Goal: Navigation & Orientation: Find specific page/section

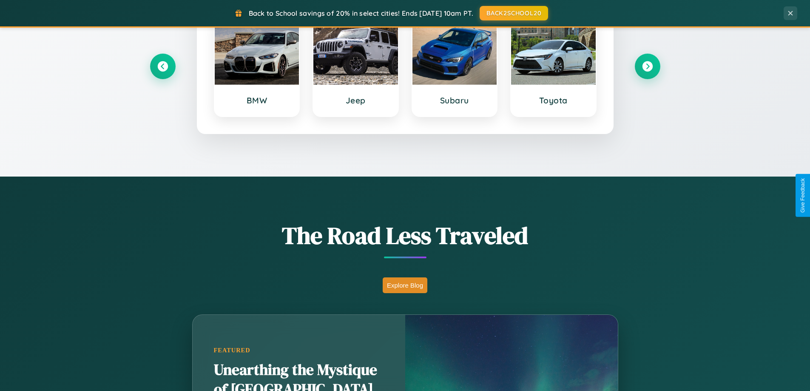
scroll to position [585, 0]
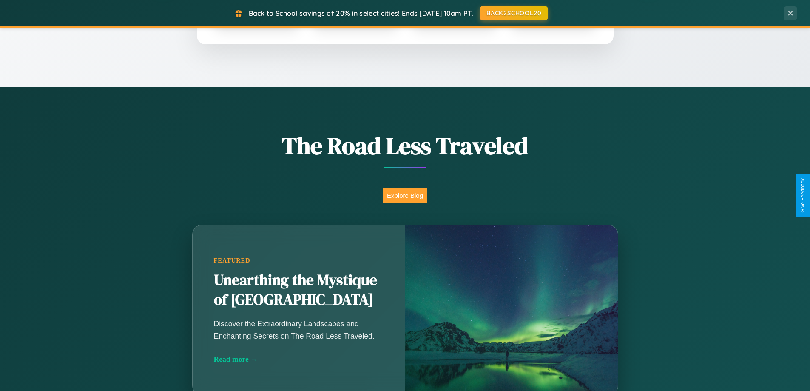
click at [405, 195] on button "Explore Blog" at bounding box center [405, 196] width 45 height 16
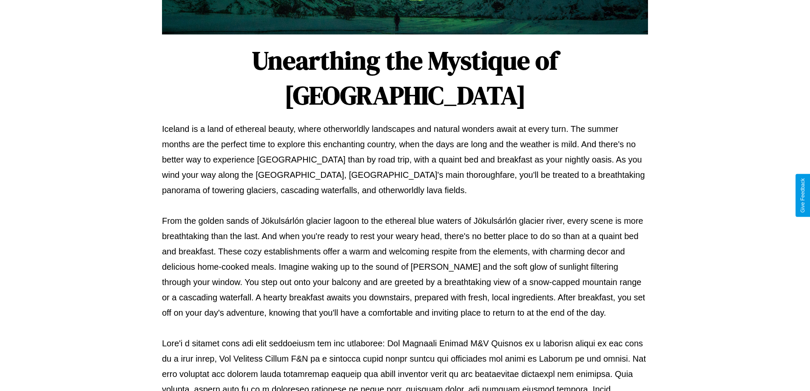
scroll to position [275, 0]
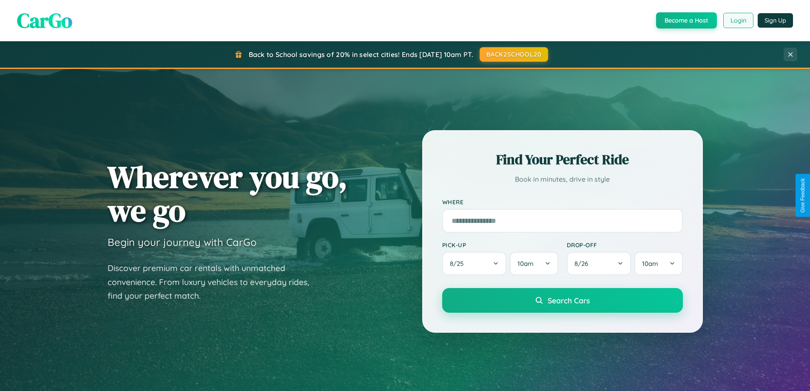
click at [738, 20] on button "Login" at bounding box center [739, 20] width 30 height 15
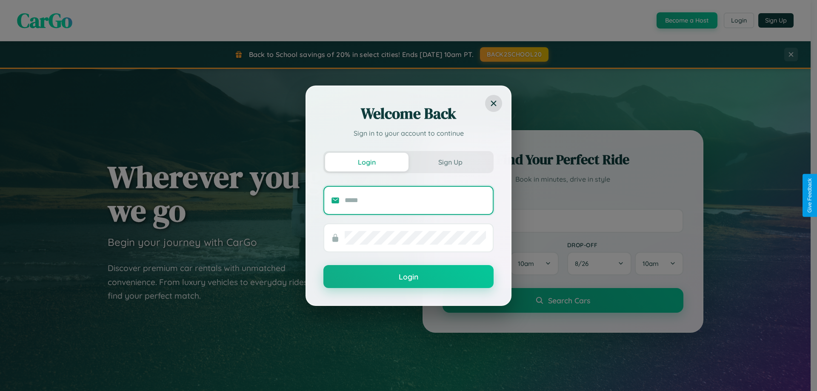
click at [415, 200] on input "text" at bounding box center [415, 201] width 141 height 14
type input "**********"
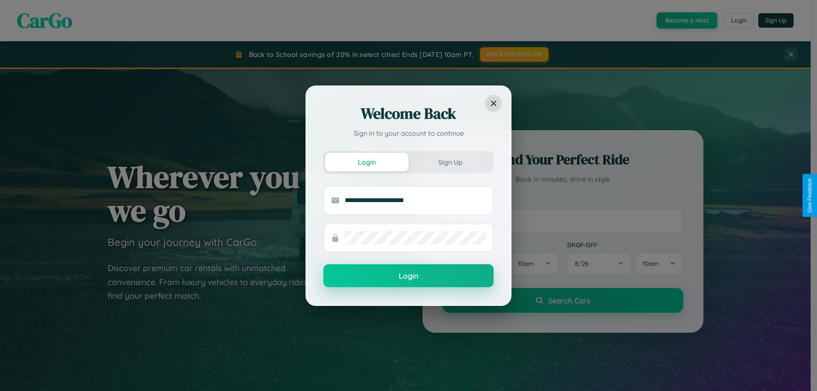
click at [408, 276] on button "Login" at bounding box center [408, 275] width 170 height 23
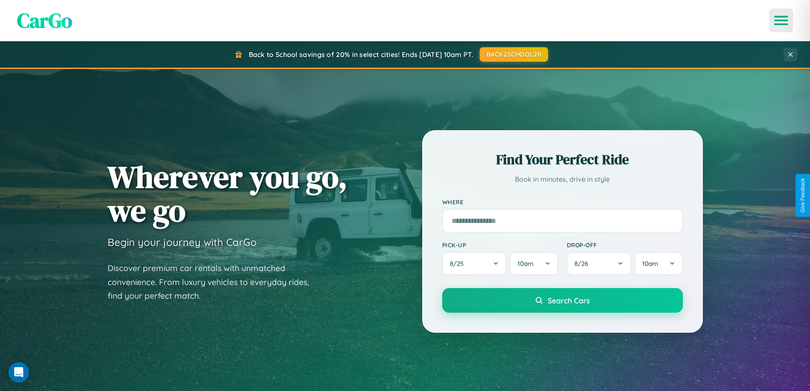
click at [781, 20] on icon "Open menu" at bounding box center [781, 21] width 12 height 8
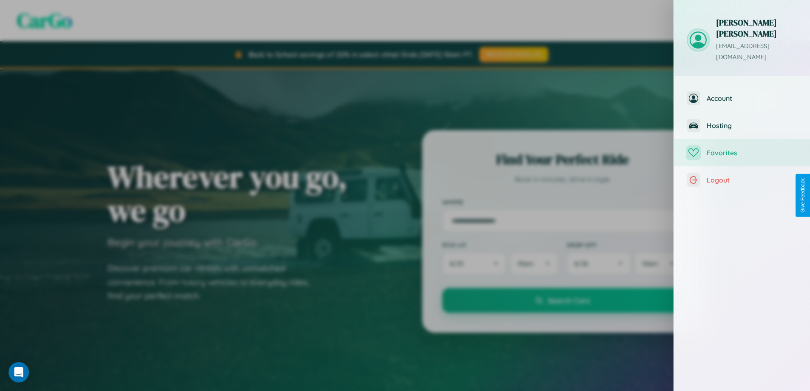
click at [742, 148] on span "Favorites" at bounding box center [752, 152] width 91 height 9
